Goal: Information Seeking & Learning: Learn about a topic

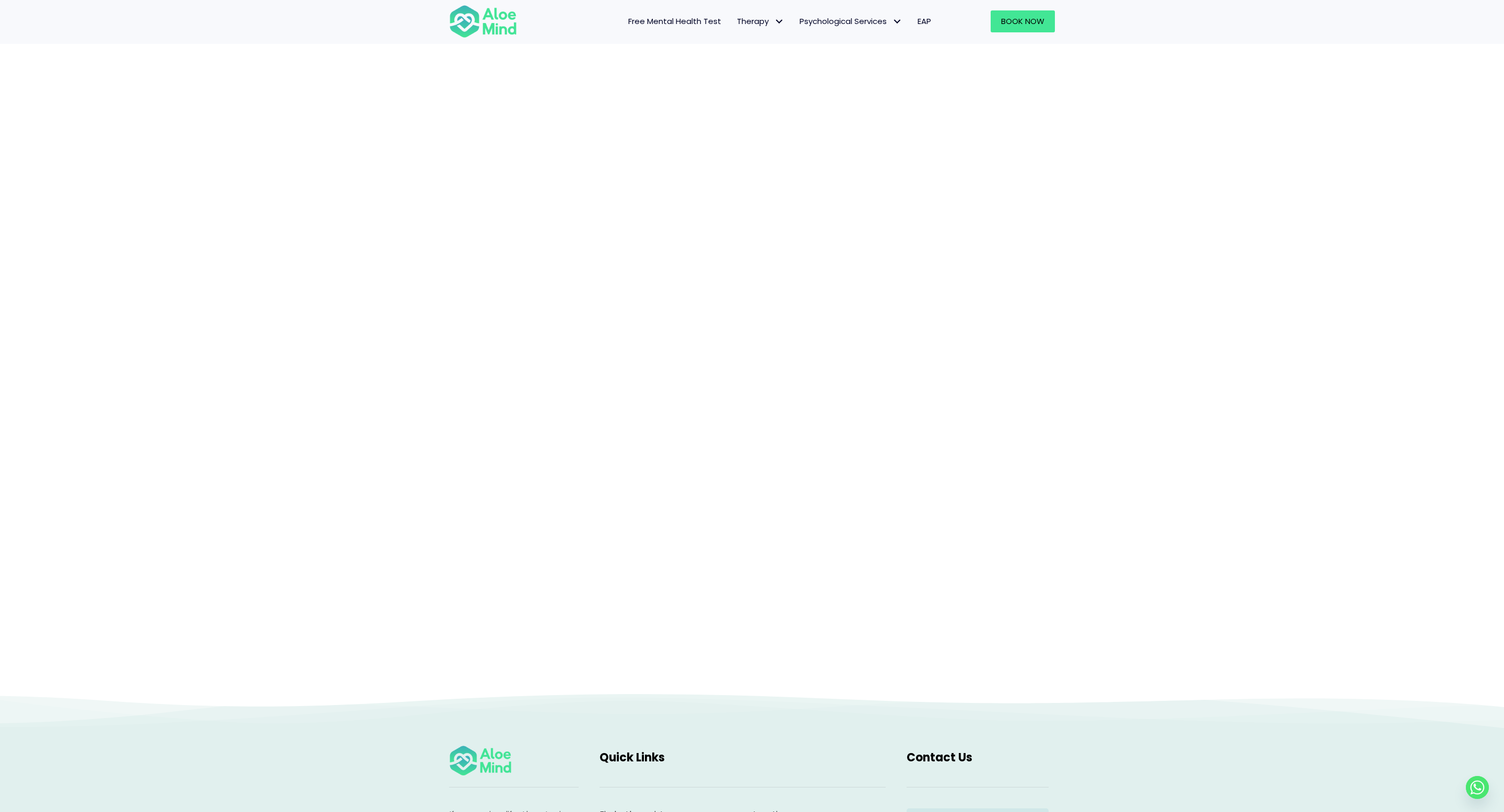
scroll to position [119, 0]
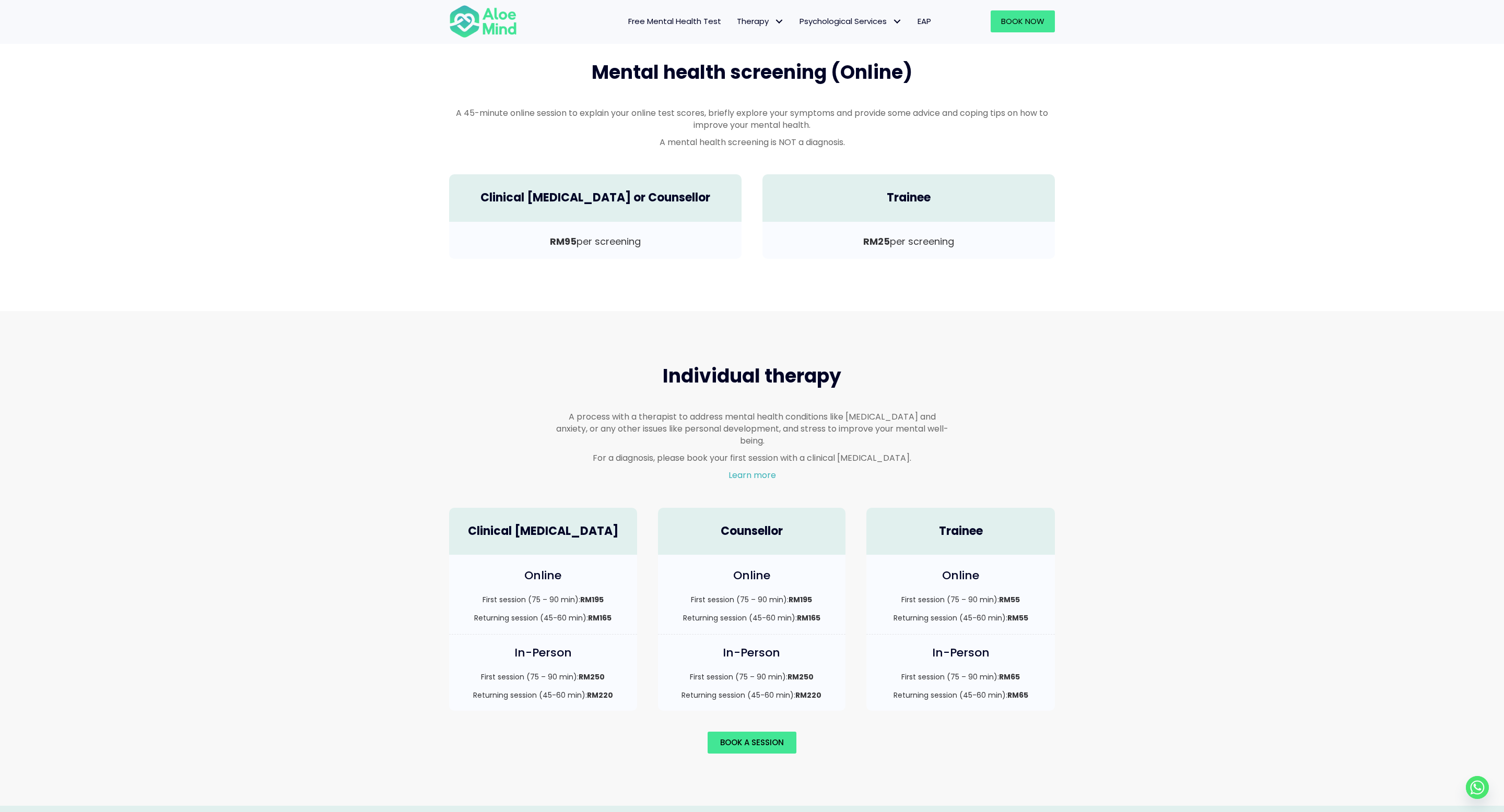
click at [1133, 281] on div "Services & Fees What are you looking for? Mental Health Screening Individual Th…" at bounding box center [752, 29] width 1504 height 562
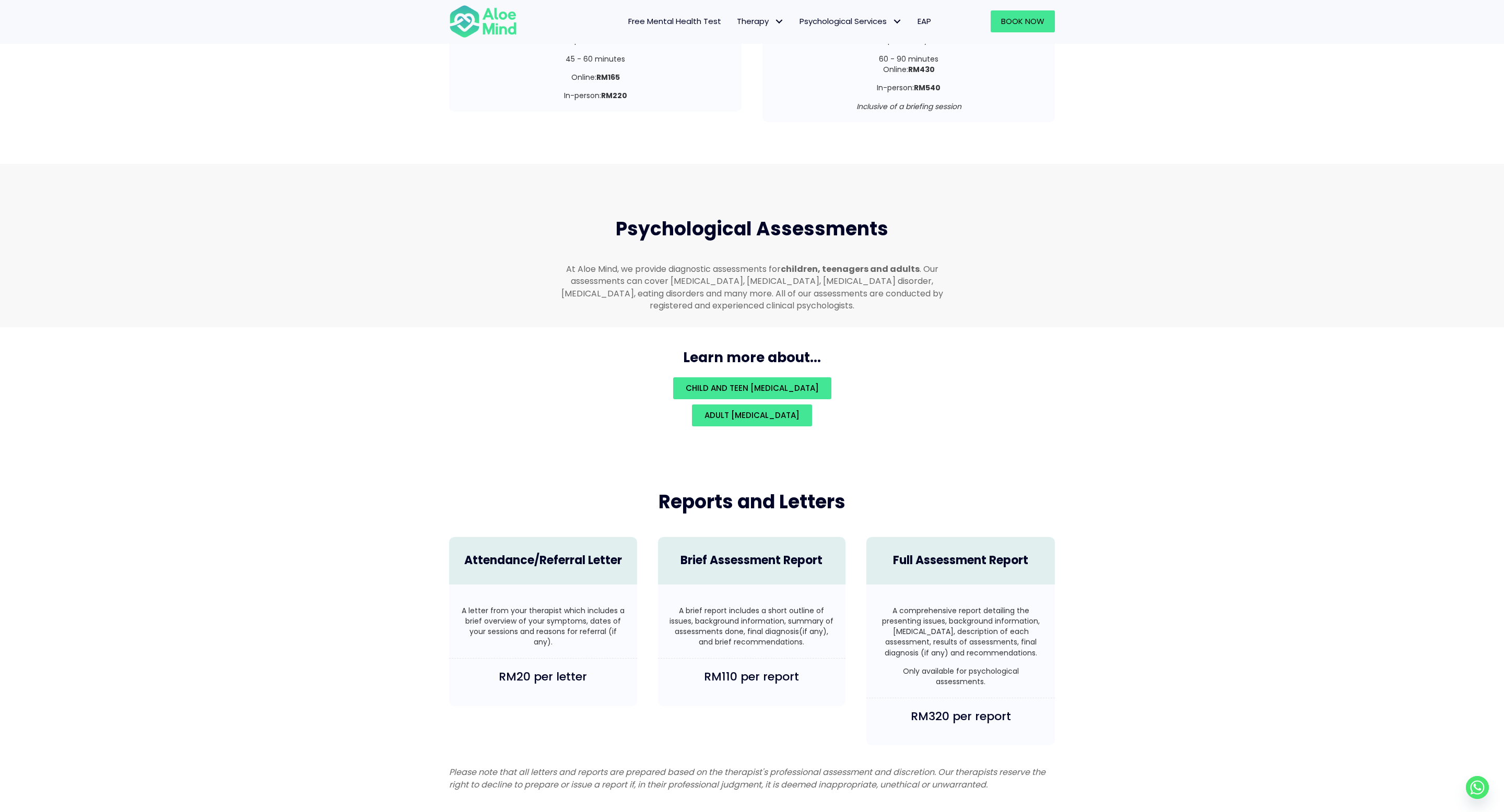
click at [624, 489] on h2 "Reports and Letters" at bounding box center [752, 501] width 393 height 26
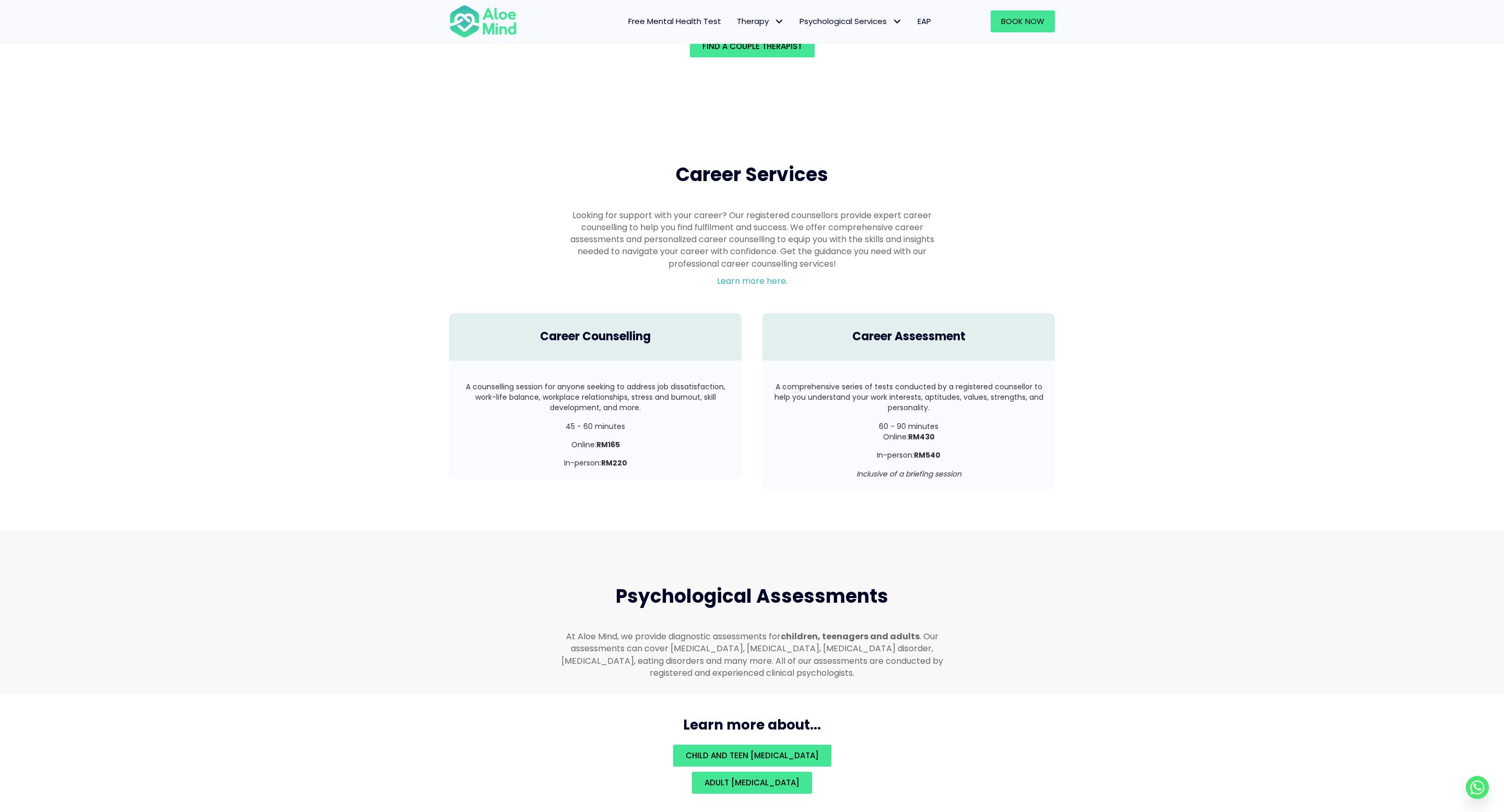
scroll to position [1744, 0]
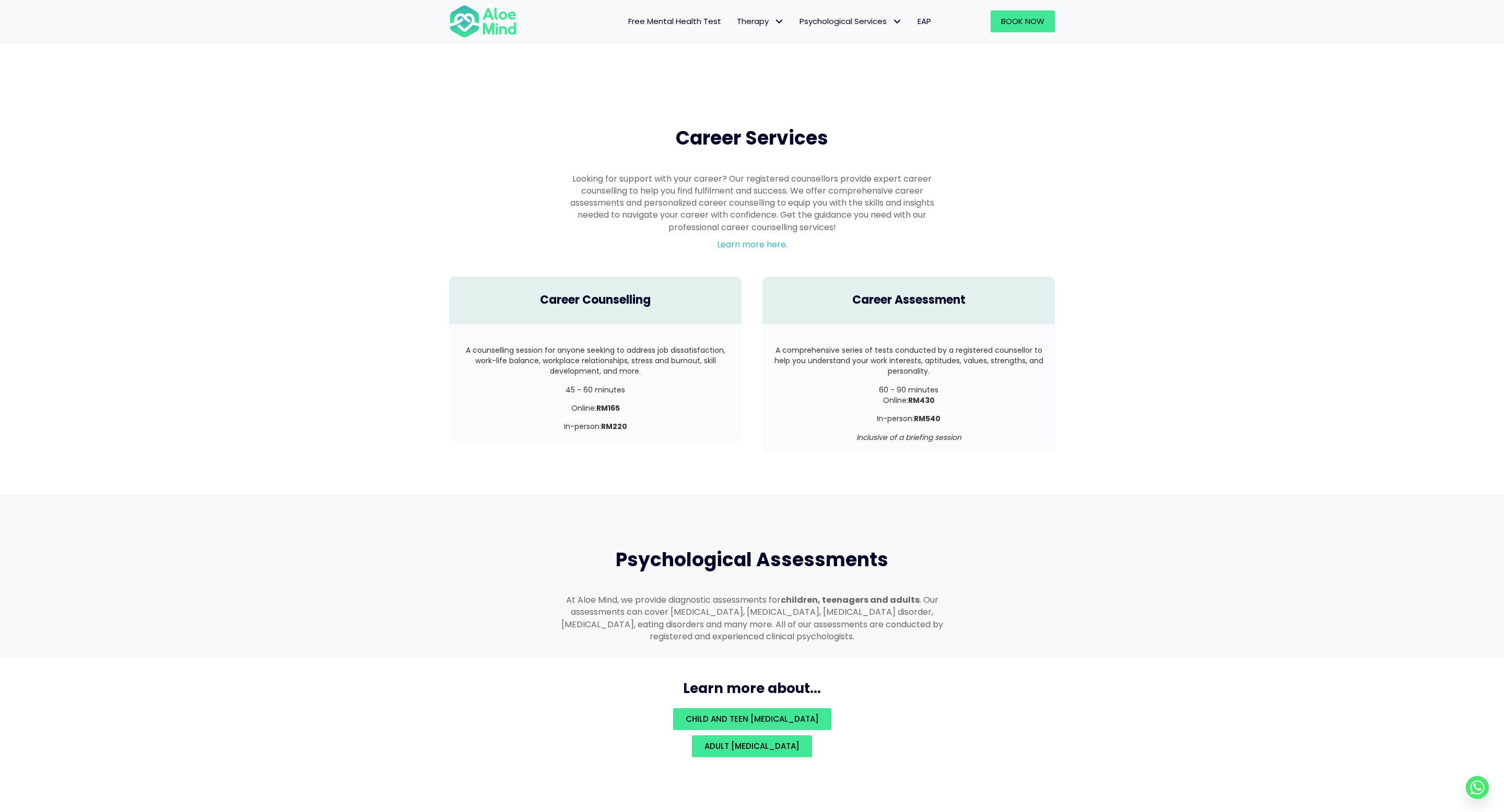
click at [625, 537] on div "Psychological Assessments" at bounding box center [752, 561] width 413 height 47
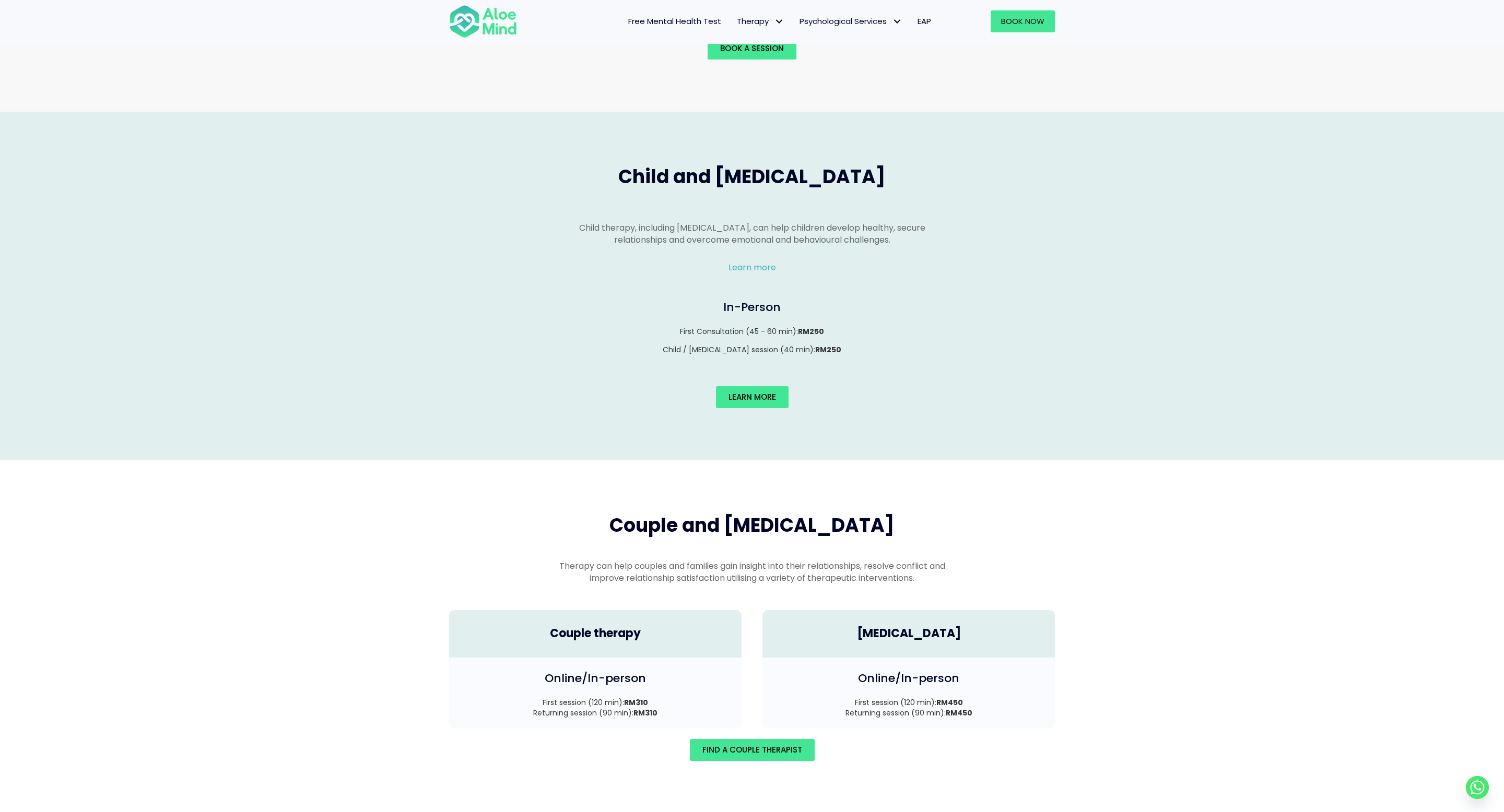
scroll to position [0, 0]
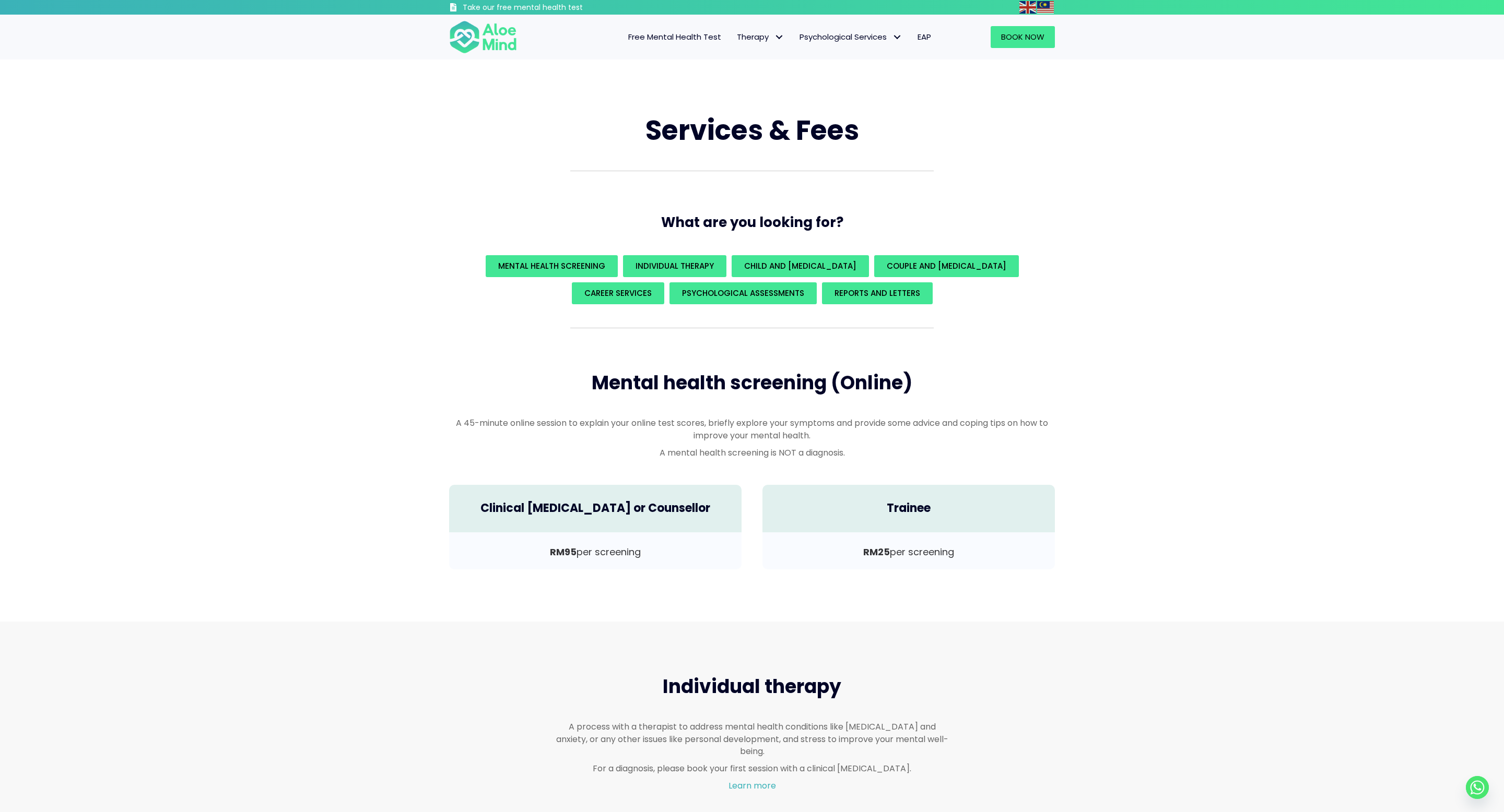
click at [439, 359] on div "Mental health screening (Online)" at bounding box center [752, 383] width 627 height 47
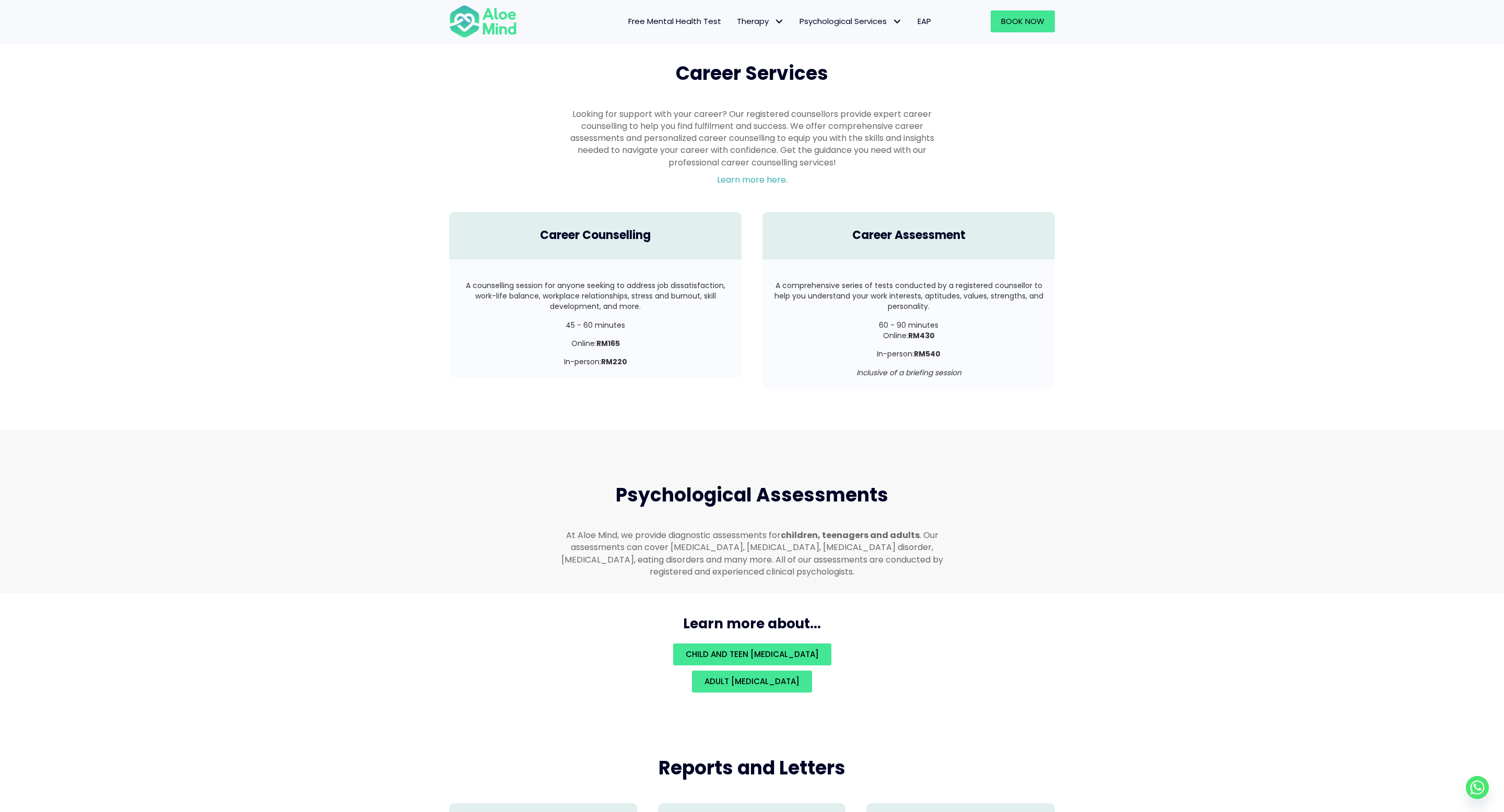
scroll to position [2248, 0]
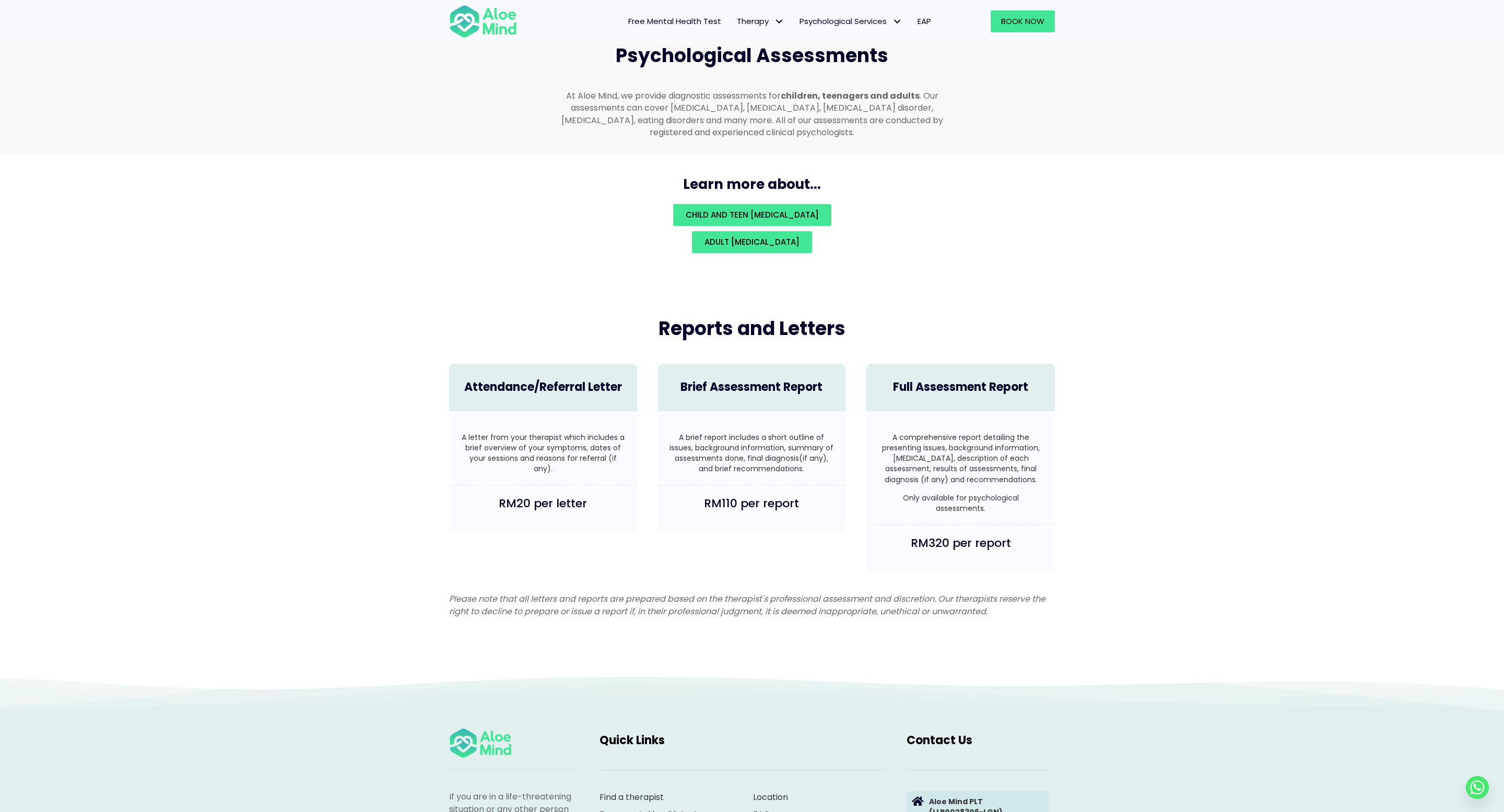
click at [1163, 140] on div "Psychological Assessments At Aloe Mind, we provide diagnostic assessments for c…" at bounding box center [752, 72] width 1504 height 163
click at [1178, 438] on div "Reports and Letters Attendance/Referral Letter A letter from your therapist whi…" at bounding box center [752, 469] width 1504 height 412
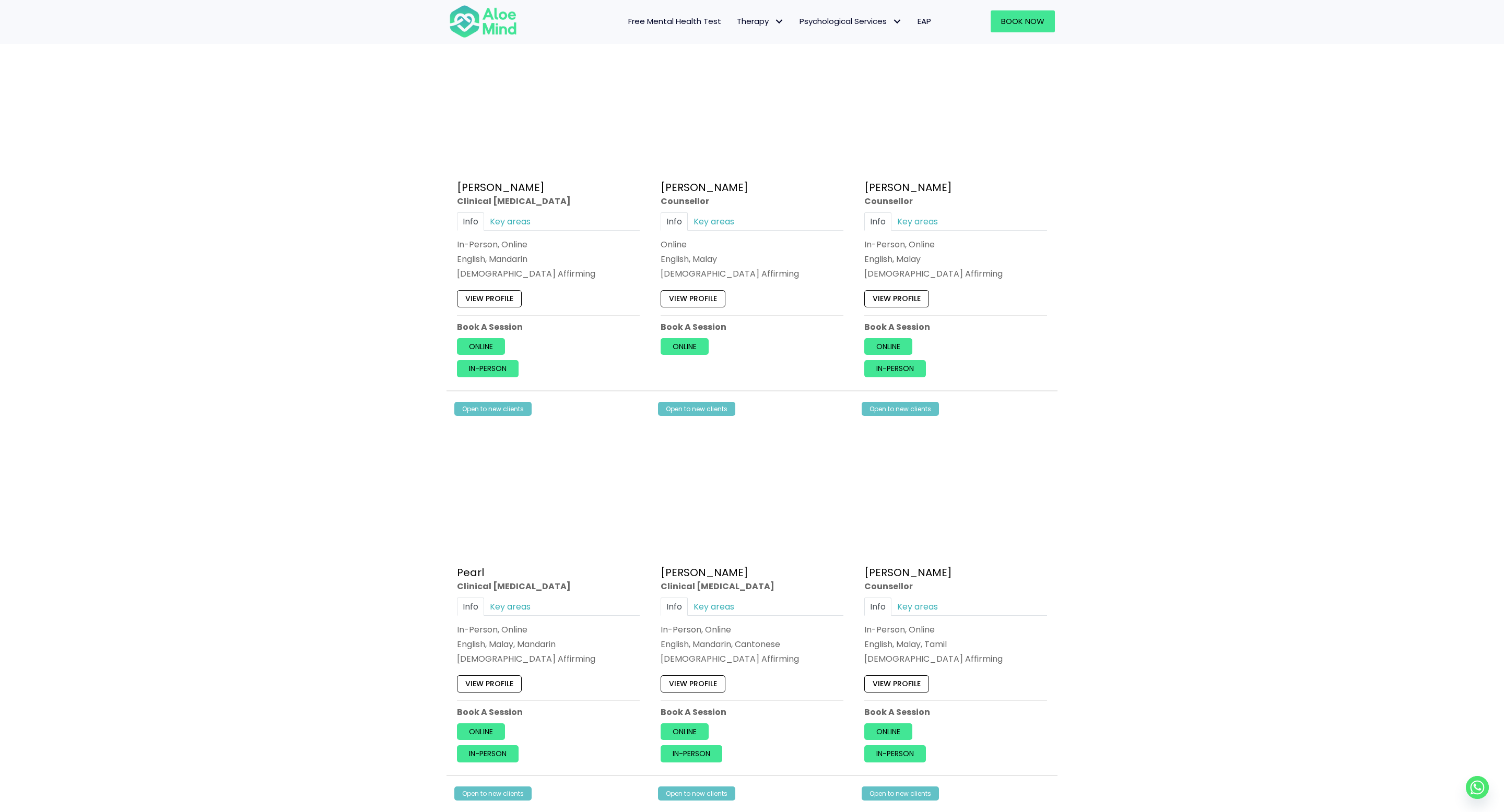
scroll to position [2140, 0]
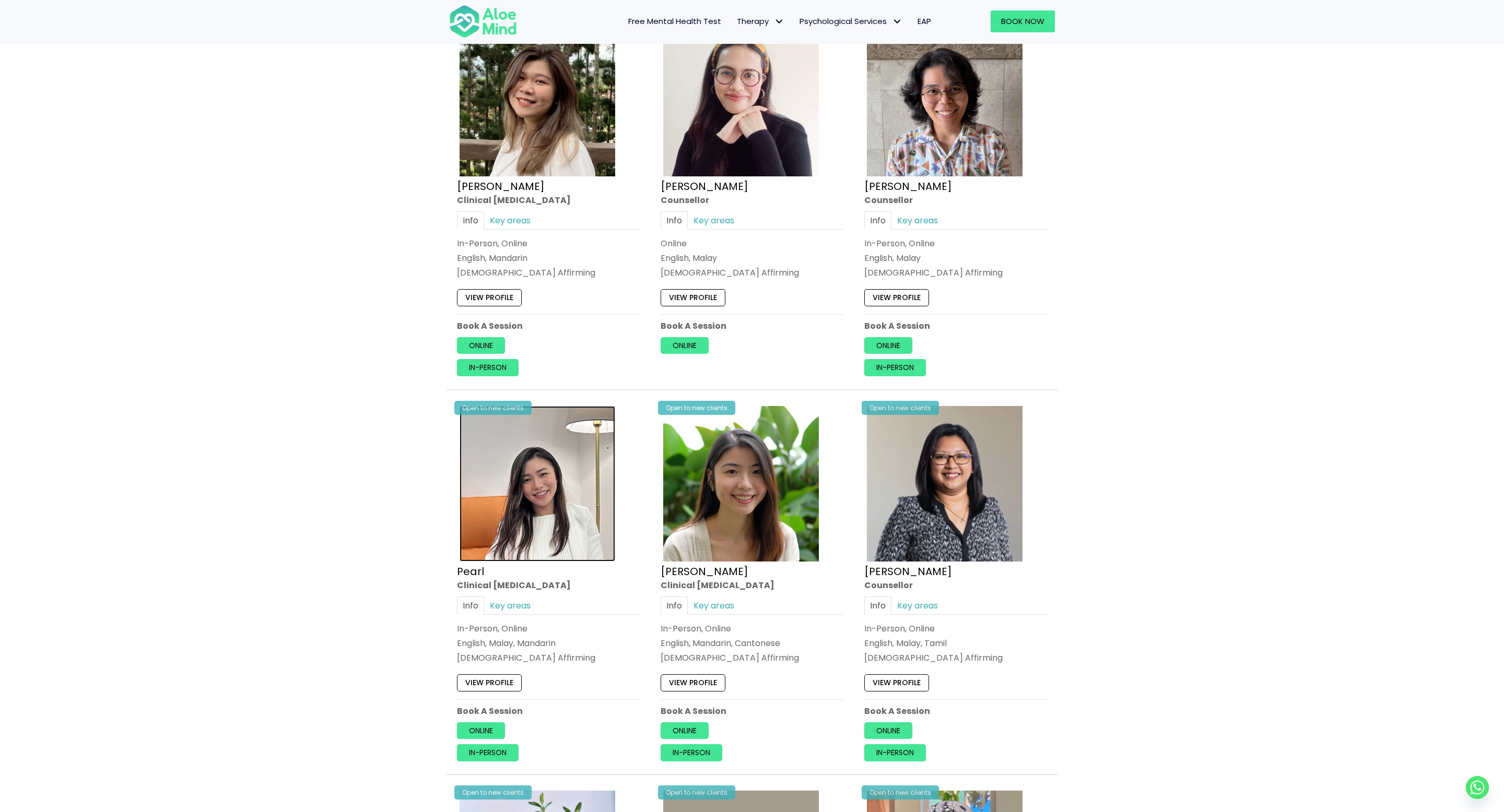
click at [528, 544] on img at bounding box center [537, 483] width 155 height 155
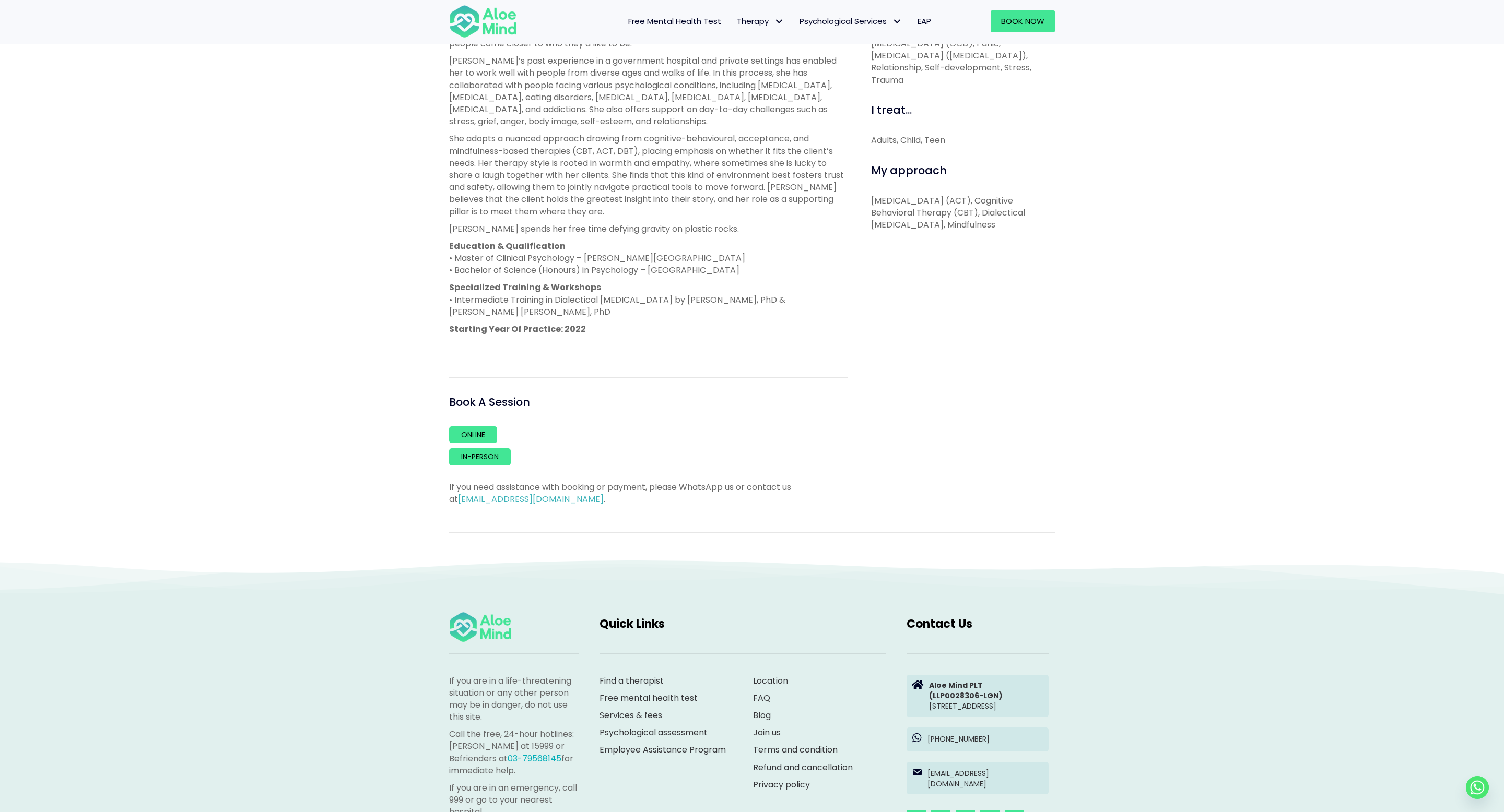
scroll to position [207, 0]
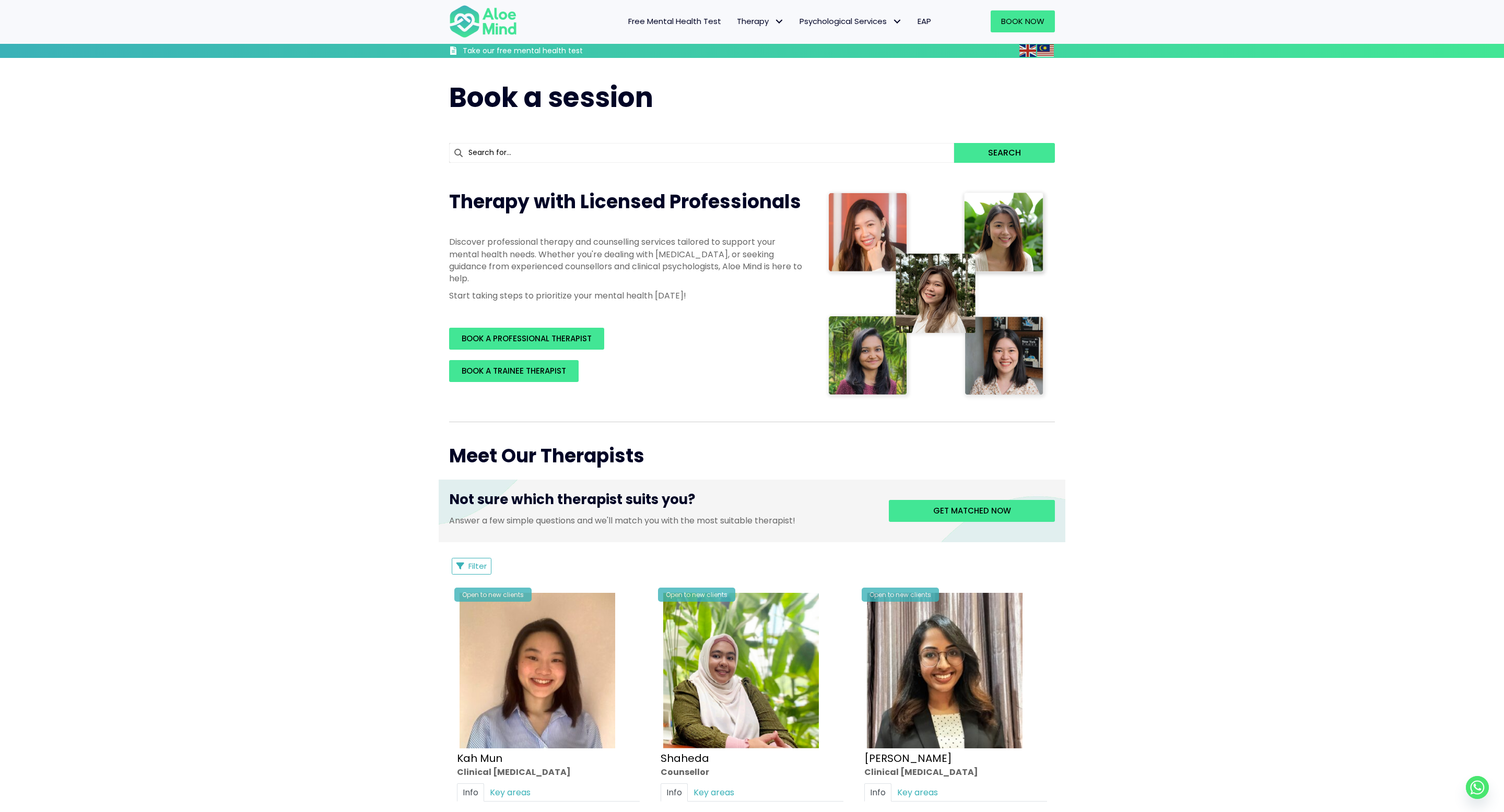
scroll to position [742, 0]
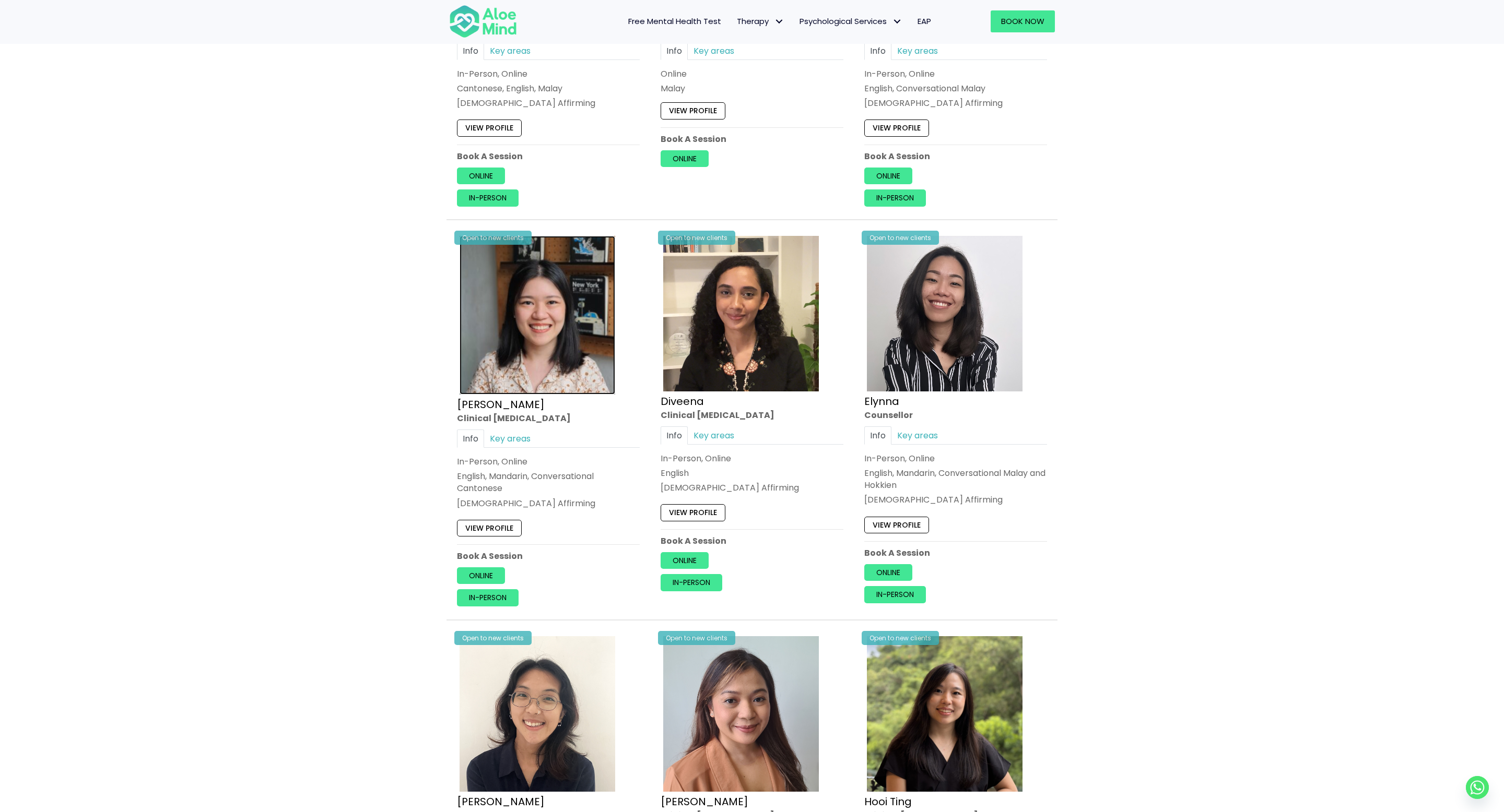
click at [564, 352] on img at bounding box center [537, 315] width 155 height 158
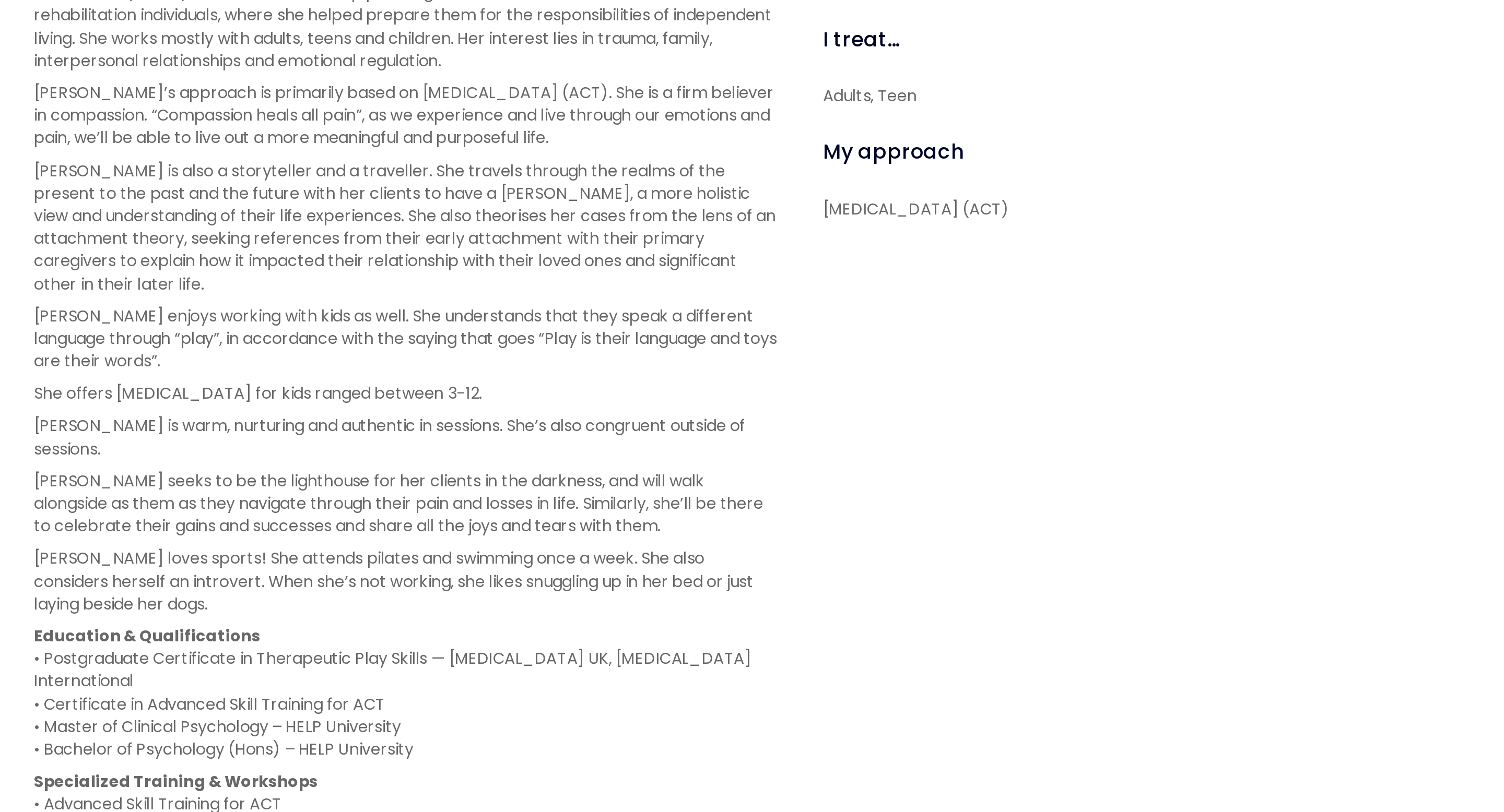
scroll to position [302, 0]
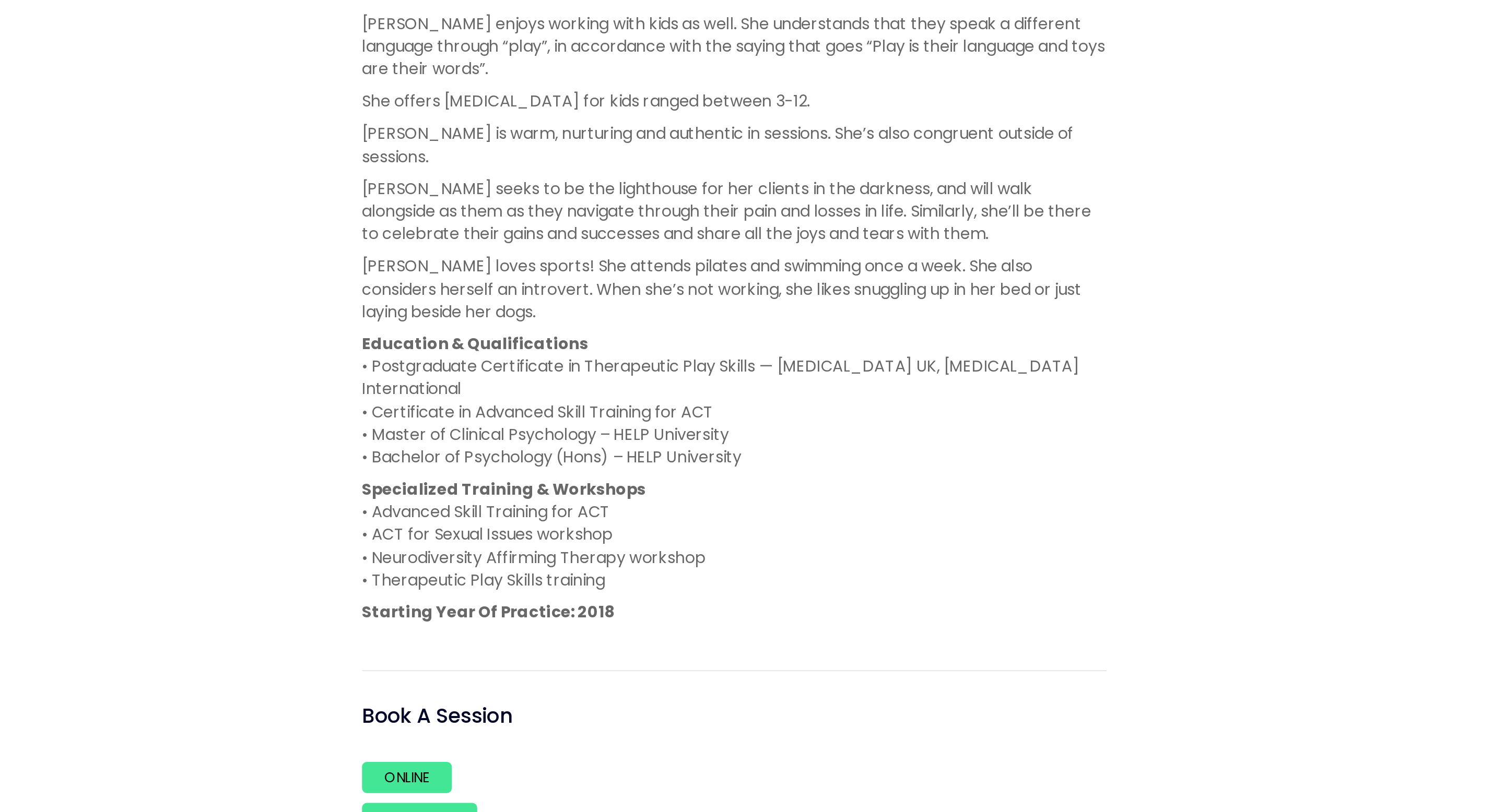
drag, startPoint x: 659, startPoint y: 602, endPoint x: 659, endPoint y: 557, distance: 45.0
click at [659, 557] on p "Education & Qualifications • Postgraduate Certificate in Therapeutic Play Skill…" at bounding box center [648, 592] width 398 height 73
click at [643, 580] on p "Education & Qualifications • Postgraduate Certificate in Therapeutic Play Skill…" at bounding box center [648, 592] width 398 height 73
drag, startPoint x: 669, startPoint y: 537, endPoint x: 690, endPoint y: 596, distance: 62.6
click at [690, 597] on p "Education & Qualifications • Postgraduate Certificate in Therapeutic Play Skill…" at bounding box center [648, 592] width 398 height 73
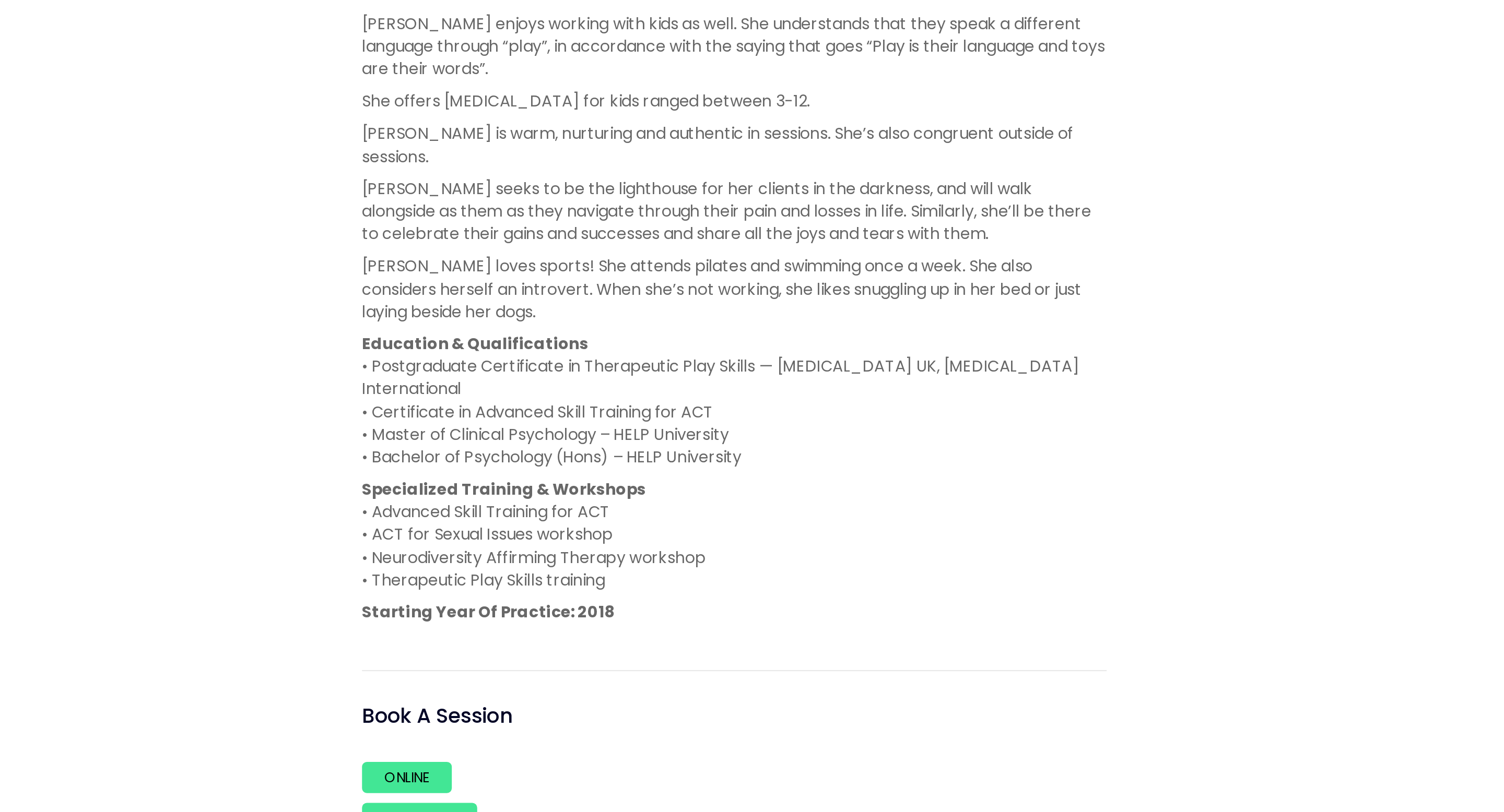
click at [690, 596] on p "Education & Qualifications • Postgraduate Certificate in Therapeutic Play Skill…" at bounding box center [648, 592] width 398 height 73
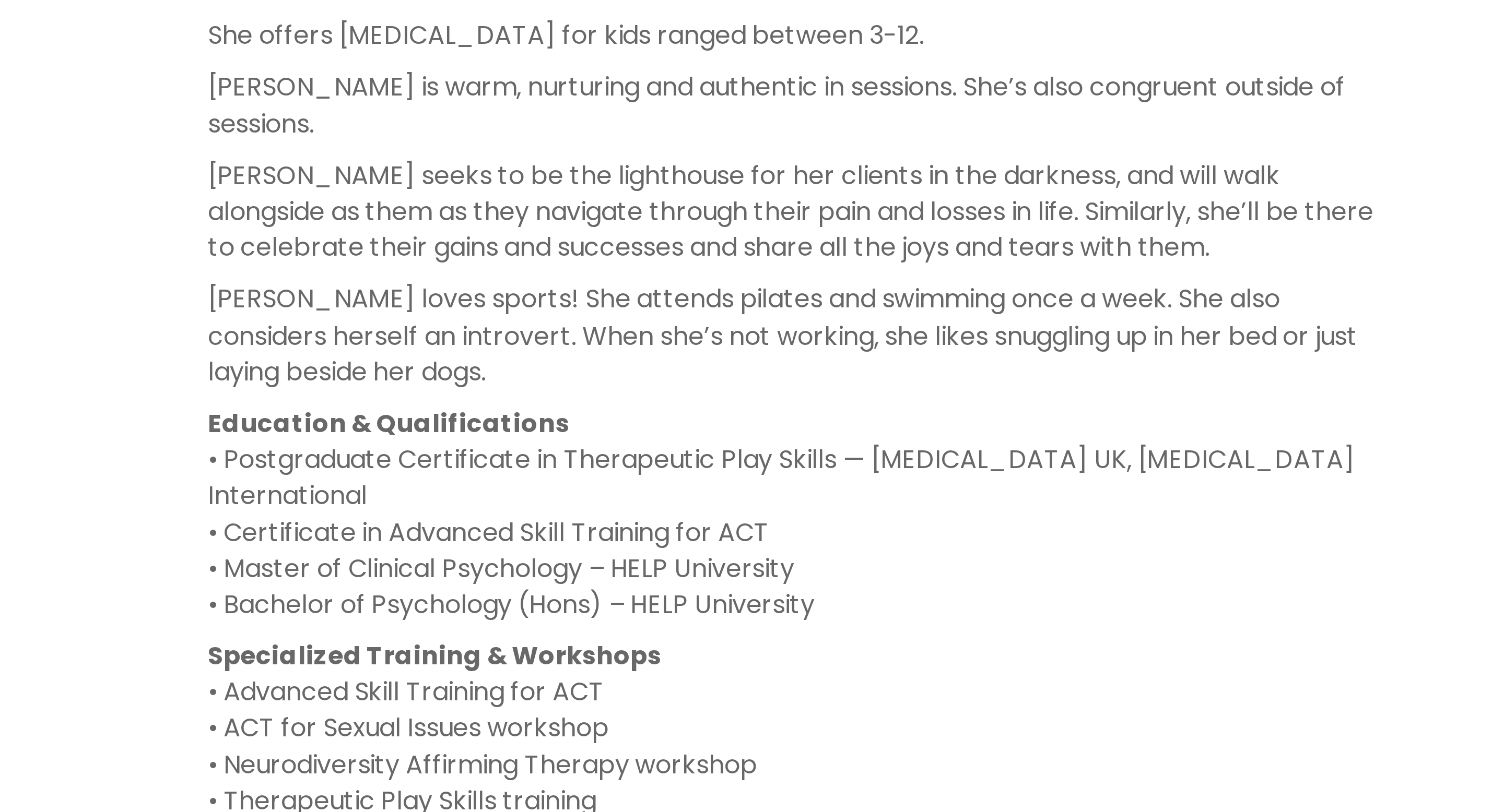
click at [561, 580] on p "Education & Qualifications • Postgraduate Certificate in Therapeutic Play Skill…" at bounding box center [648, 592] width 398 height 73
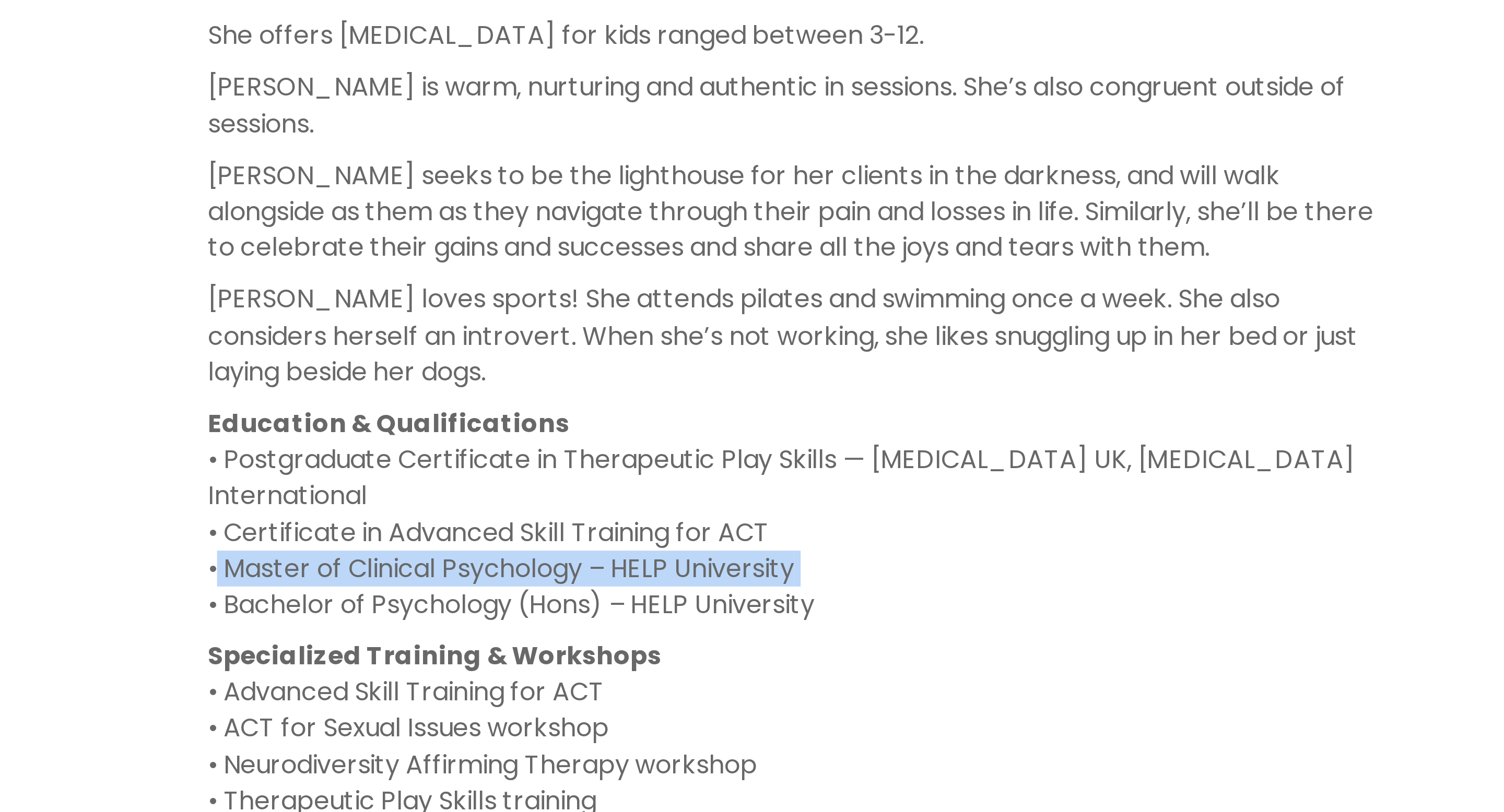
click at [561, 580] on p "Education & Qualifications • Postgraduate Certificate in Therapeutic Play Skill…" at bounding box center [648, 592] width 398 height 73
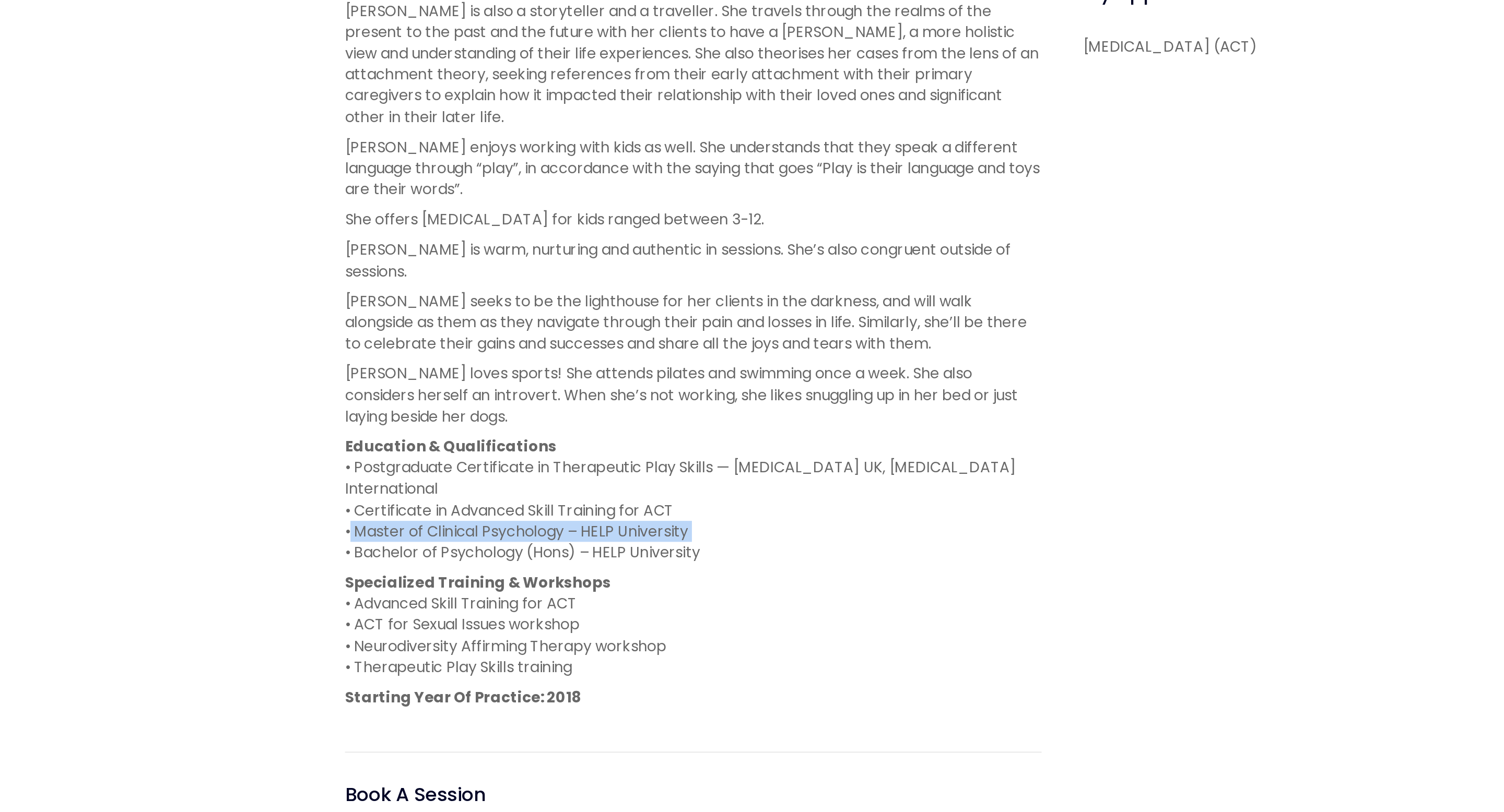
scroll to position [301, 0]
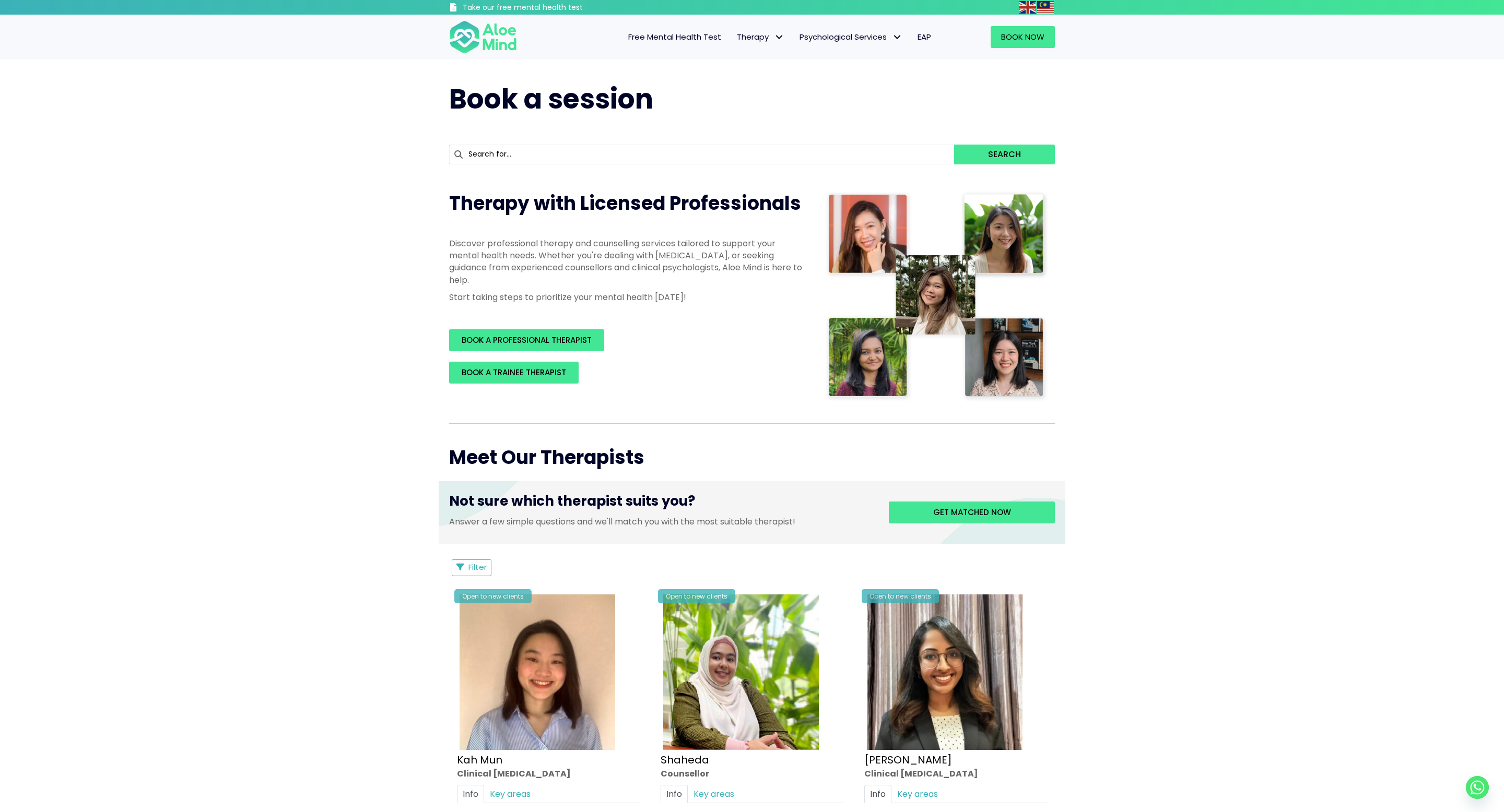
scroll to position [1536, 0]
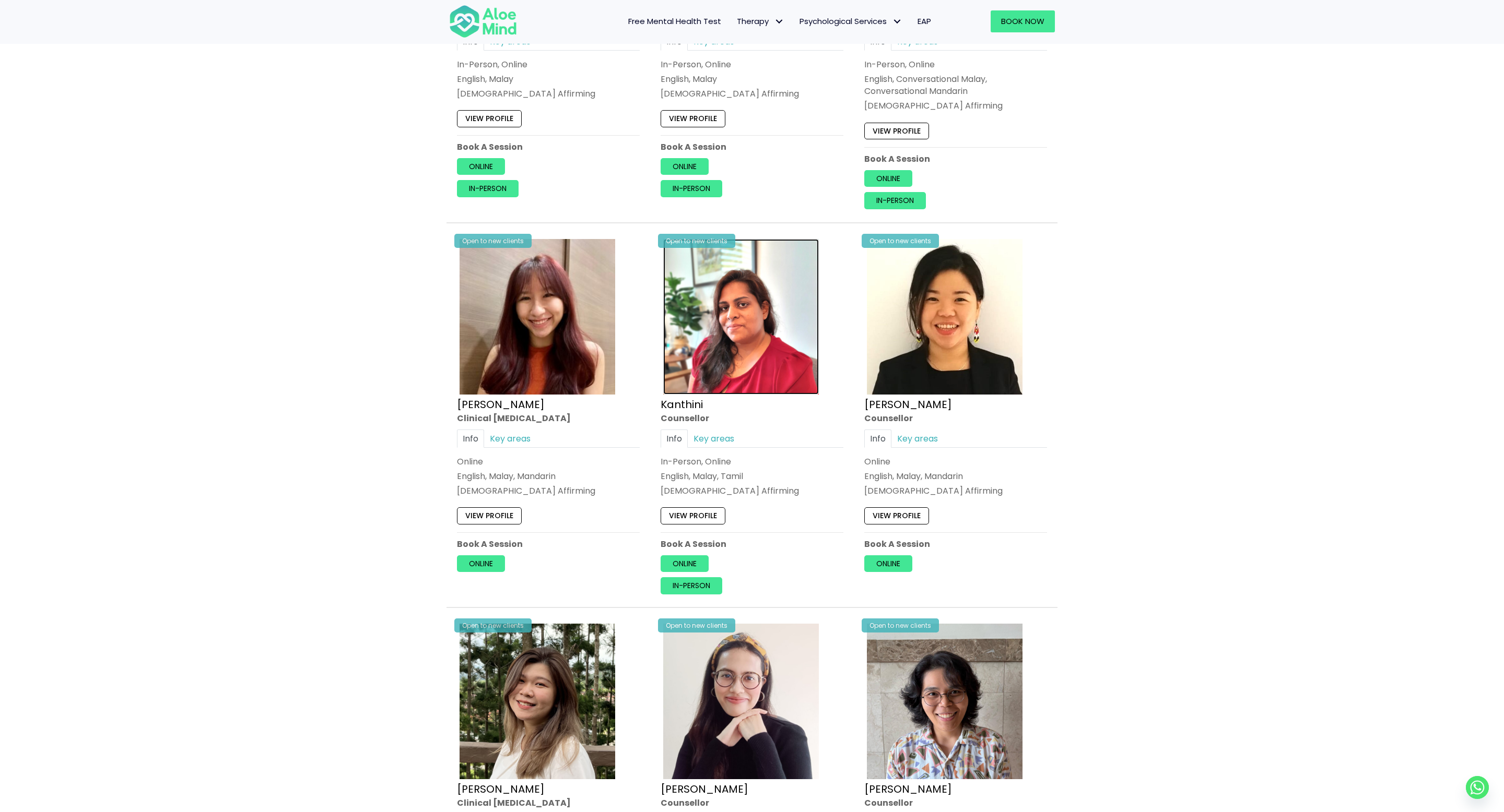
click at [729, 329] on img at bounding box center [741, 316] width 155 height 155
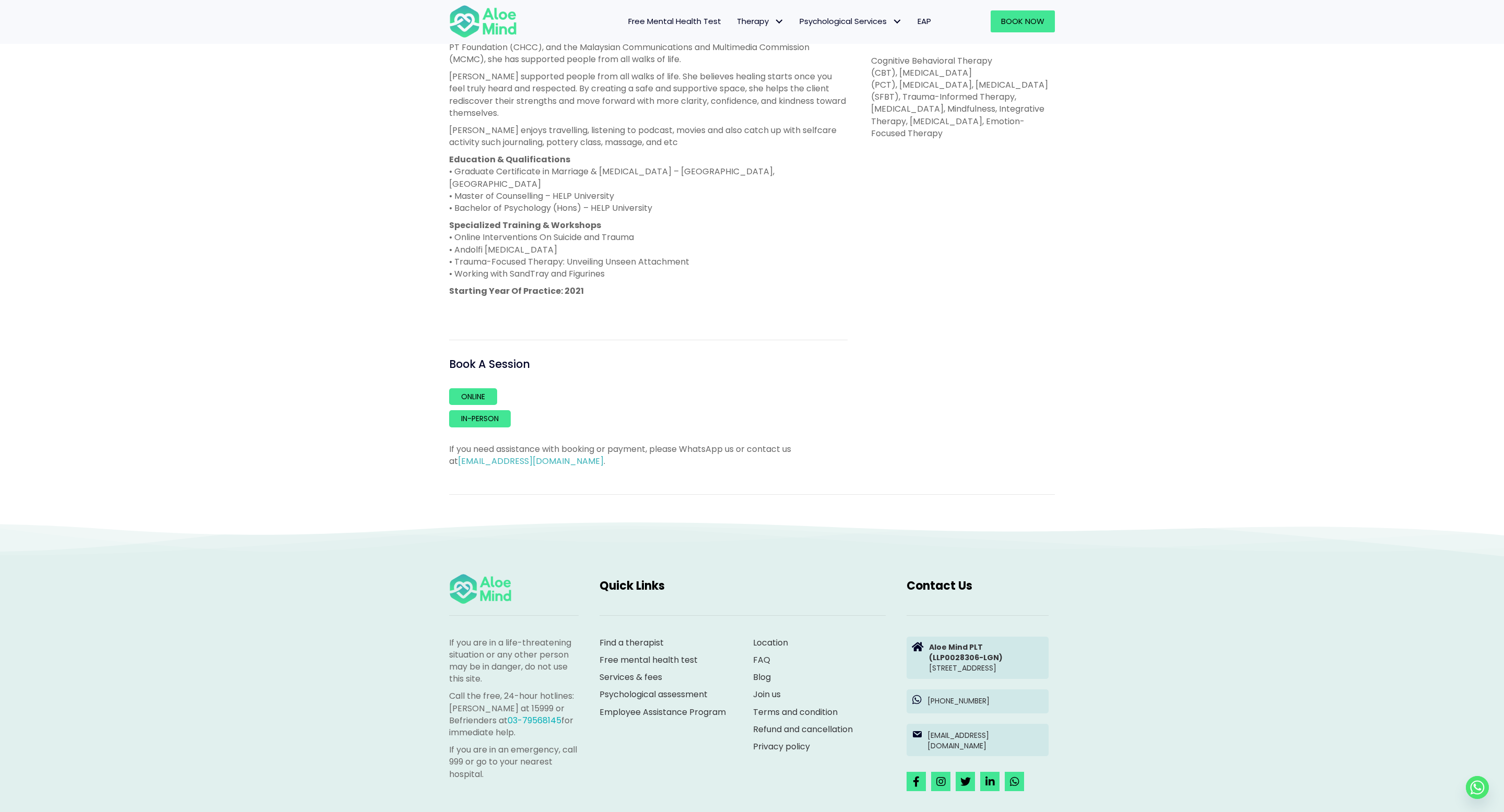
scroll to position [565, 0]
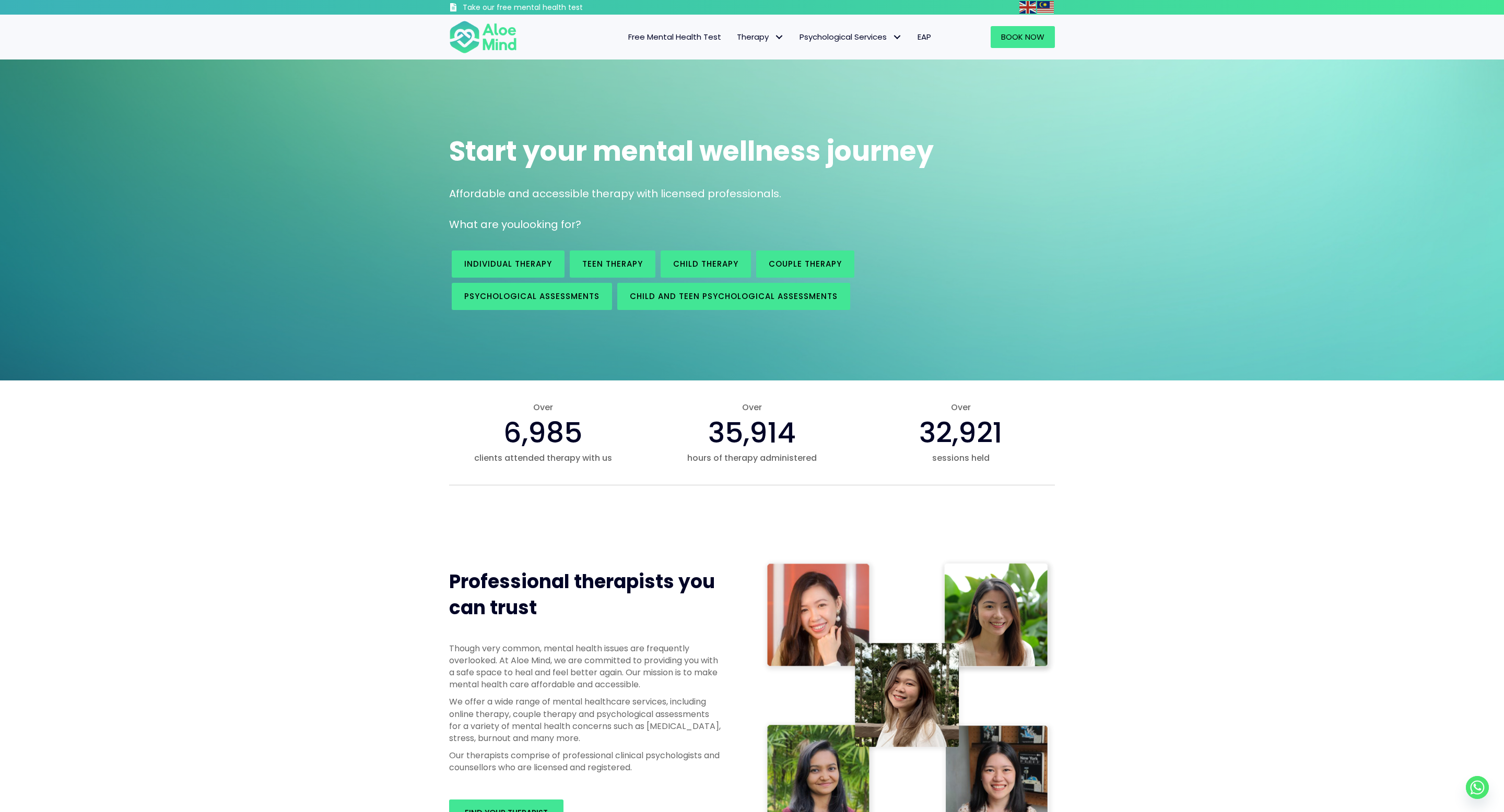
click at [935, 35] on link "EAP" at bounding box center [924, 37] width 29 height 22
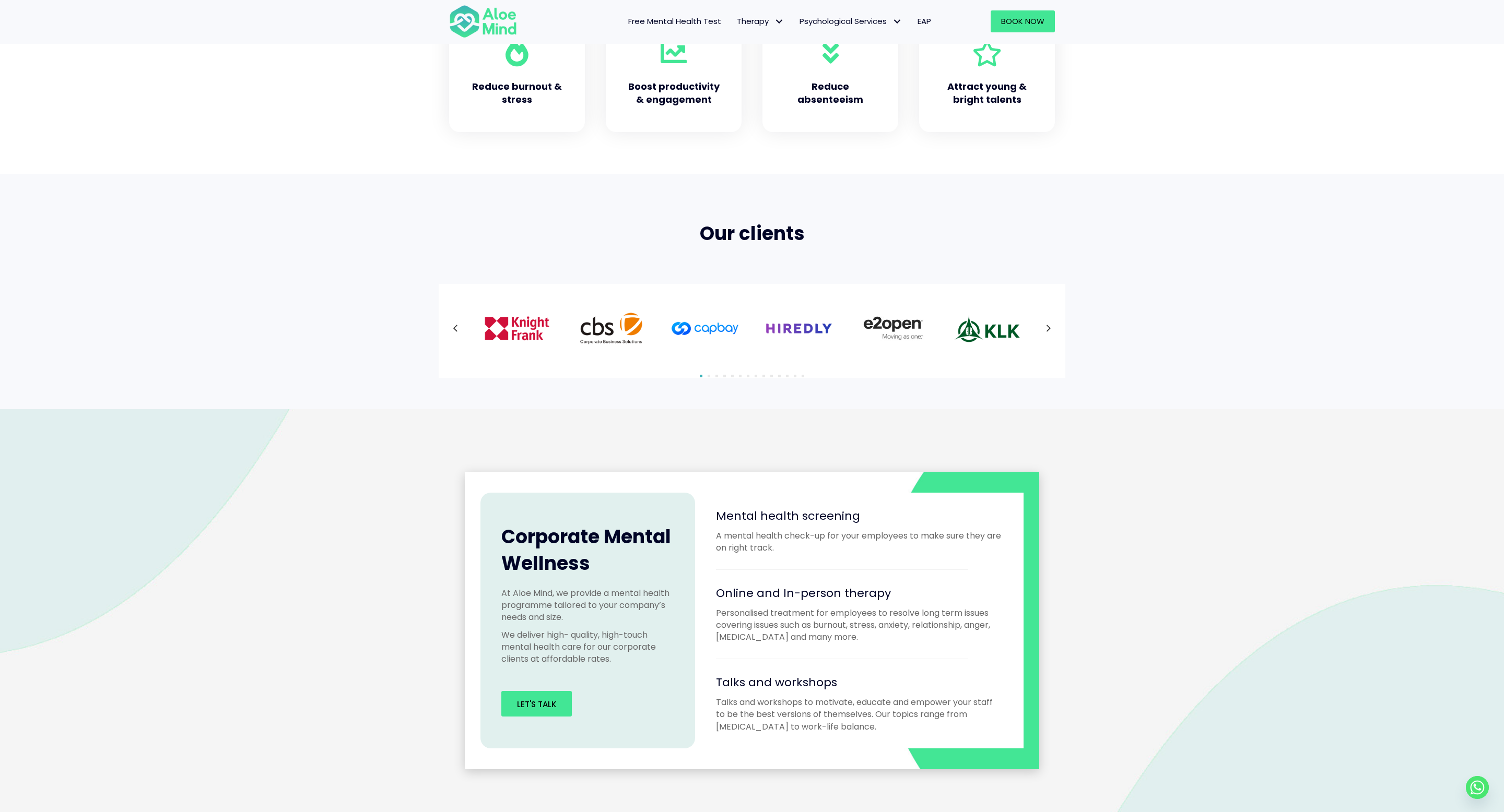
scroll to position [1421, 0]
